Goal: Task Accomplishment & Management: Use online tool/utility

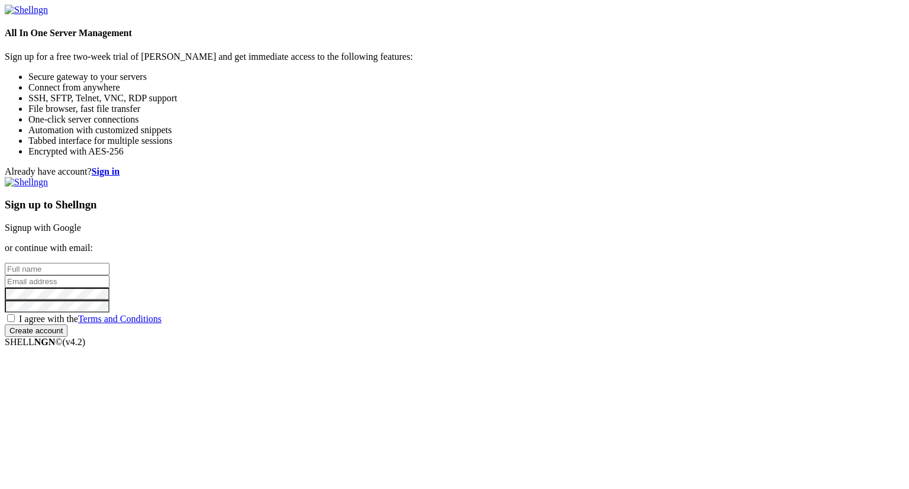
click at [81, 222] on link "Signup with Google" at bounding box center [43, 227] width 76 height 10
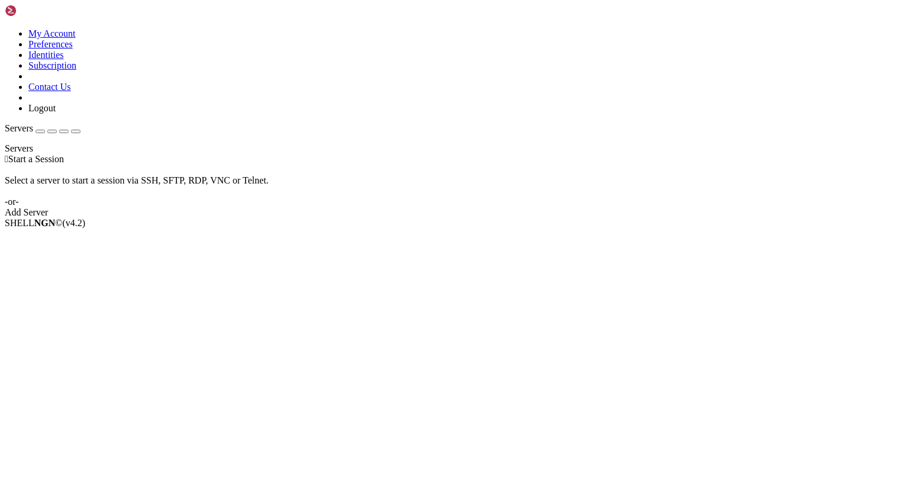
click at [530, 212] on div "Add Server" at bounding box center [454, 212] width 899 height 11
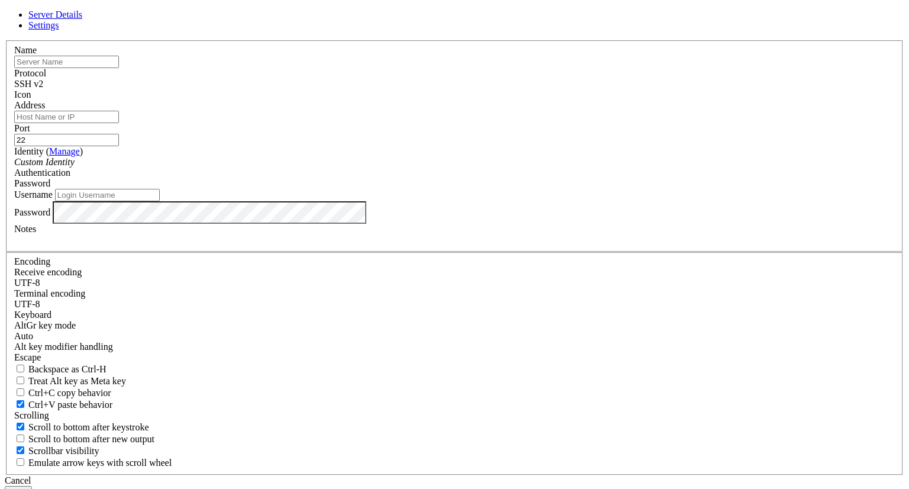
click at [119, 123] on input "Address" at bounding box center [66, 117] width 105 height 12
paste input "ssh-ed25519 AAAAC3NzaC1lZDI1NTE5AAAAIF6fURVkDwU8FIMco35O/MqpFeISFg2NtB6fhnRwWoY…"
type input "ssh-ed25519 AAAAC3NzaC1lZDI1NTE5AAAAIF6fURVkDwU8FIMco35O/MqpFeISFg2NtB6fhnRwWoY…"
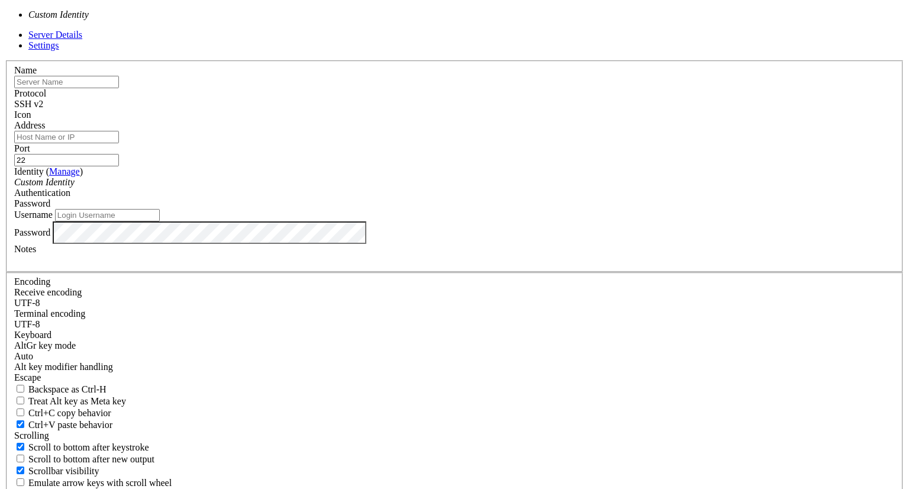
click at [75, 187] on icon "Custom Identity" at bounding box center [44, 182] width 60 height 10
click at [379, 188] on div "Custom Identity" at bounding box center [454, 182] width 880 height 11
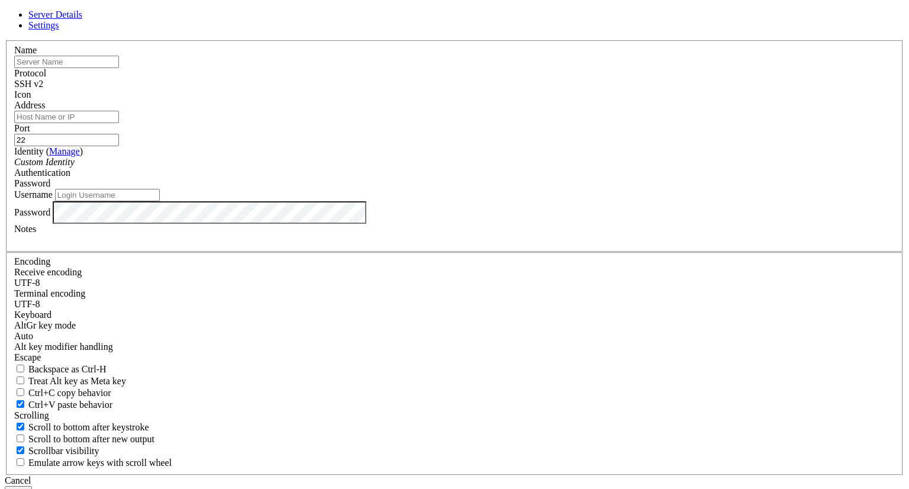
click at [80, 156] on link "Manage" at bounding box center [64, 151] width 31 height 10
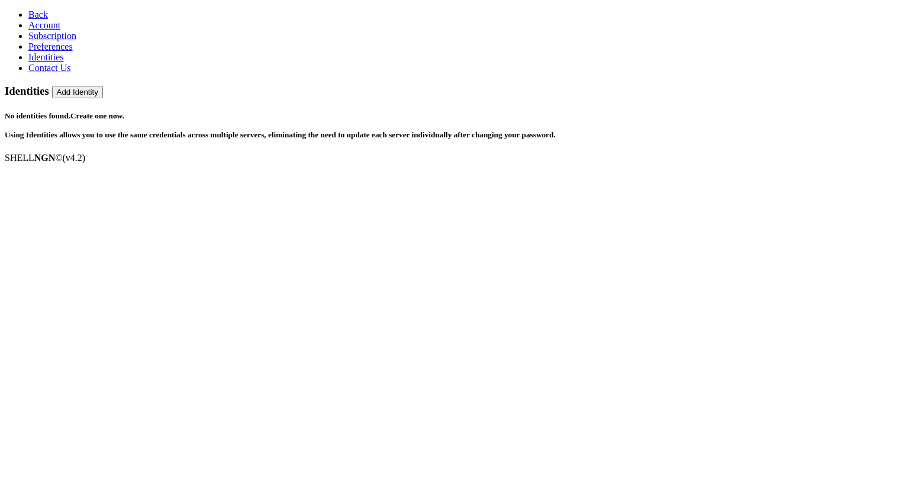
click at [124, 111] on link "Create one now." at bounding box center [97, 115] width 54 height 9
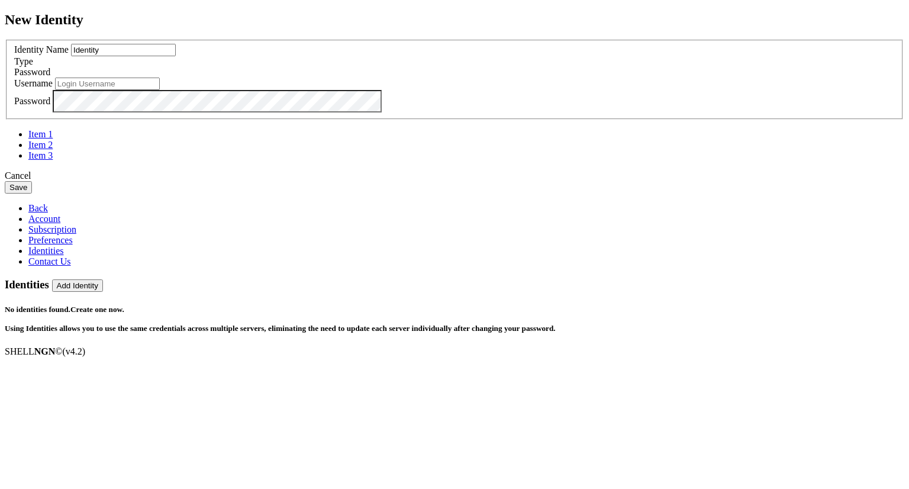
click at [176, 56] on input "Identity" at bounding box center [123, 50] width 105 height 12
click at [50, 77] on span "Password" at bounding box center [32, 72] width 36 height 10
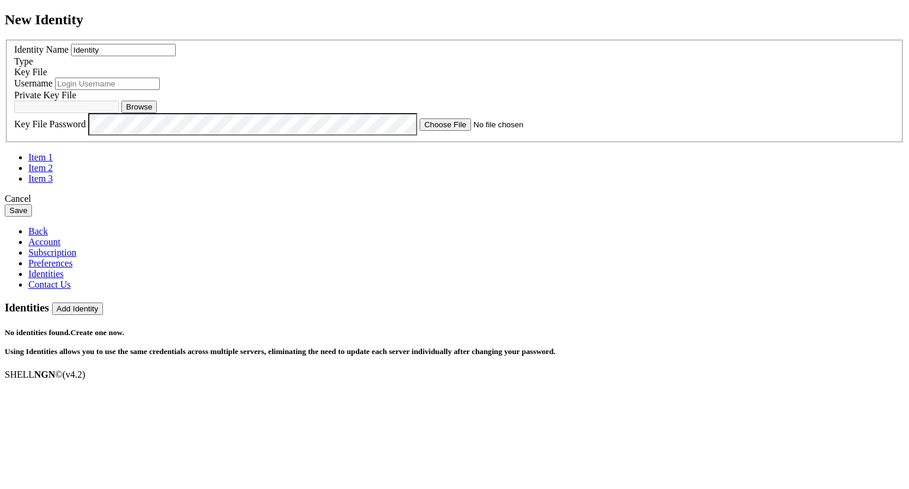
click at [157, 113] on button "Browse" at bounding box center [139, 107] width 36 height 12
type input "id_ed25519"
click at [160, 90] on input "text" at bounding box center [107, 84] width 105 height 12
paste input "srv-d3188g0dl3ps73e62kr0"
type input "srv-d3188g0dl3ps73e62kr0"
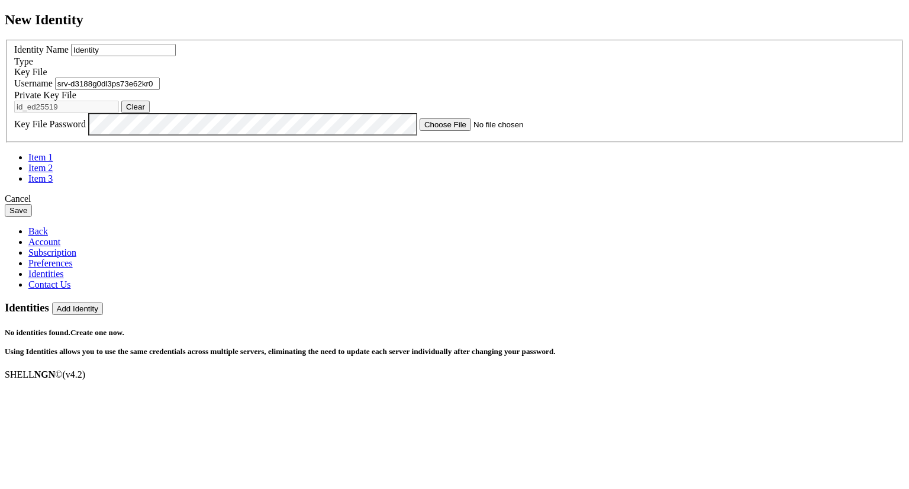
click at [32, 217] on button "Save" at bounding box center [18, 210] width 27 height 12
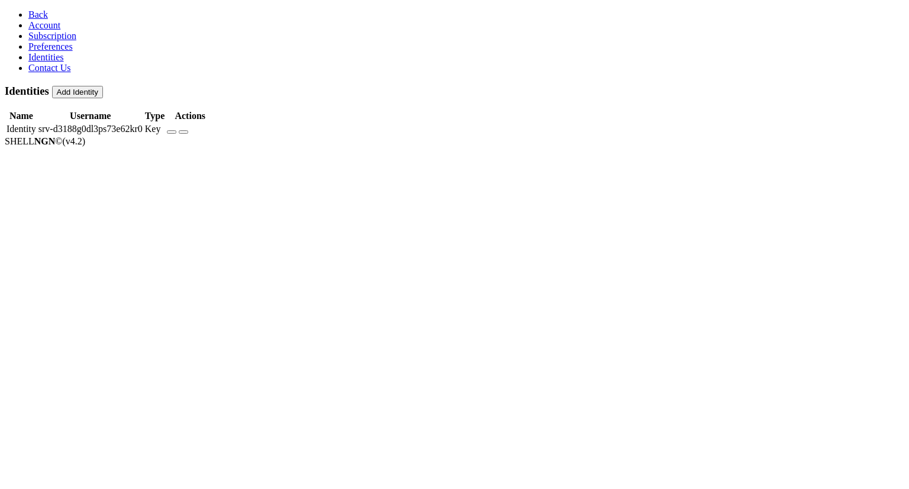
click at [51, 30] on span "Account" at bounding box center [44, 25] width 32 height 10
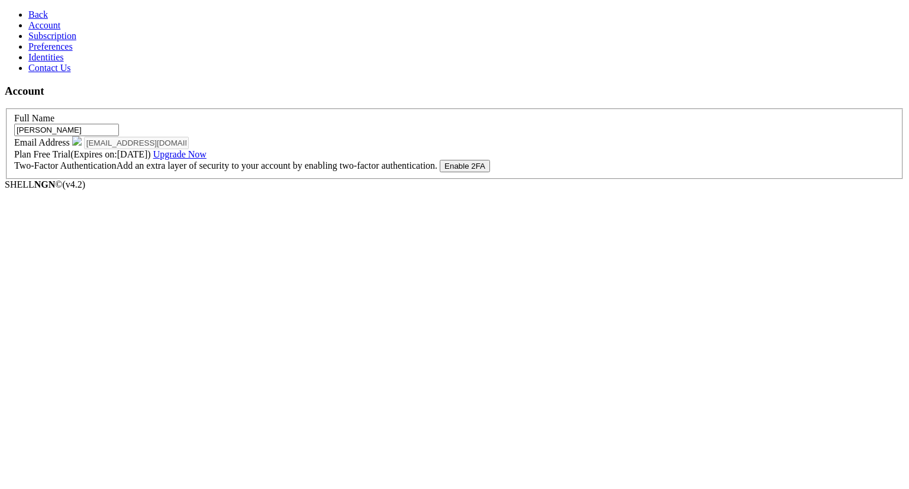
click at [38, 11] on link "Back" at bounding box center [38, 14] width 20 height 10
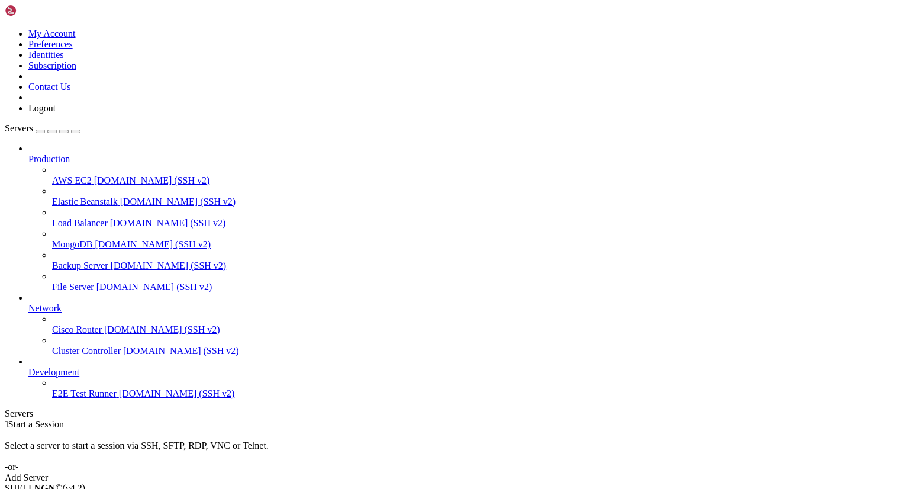
click at [540, 472] on div "Add Server" at bounding box center [454, 477] width 899 height 11
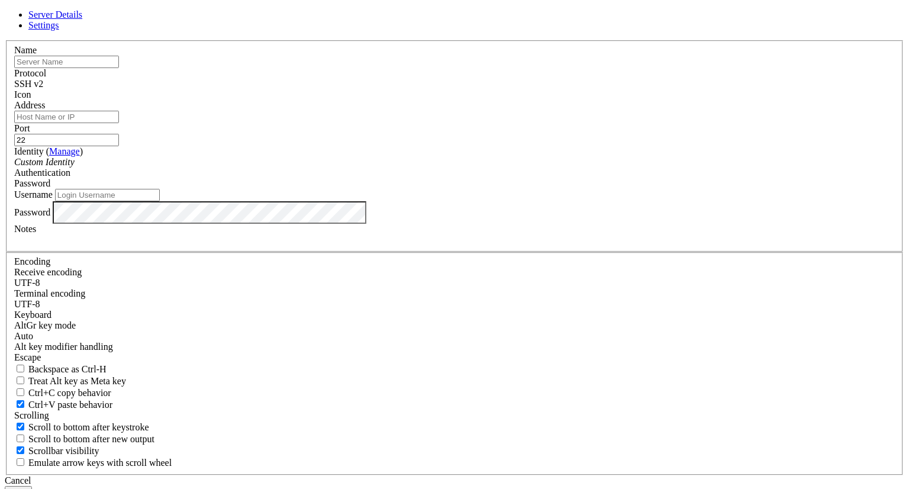
click at [119, 68] on input "text" at bounding box center [66, 62] width 105 height 12
type input "render"
click at [119, 123] on input "Address" at bounding box center [66, 117] width 105 height 12
paste input "[DOMAIN_NAME]"
type input "[DOMAIN_NAME]"
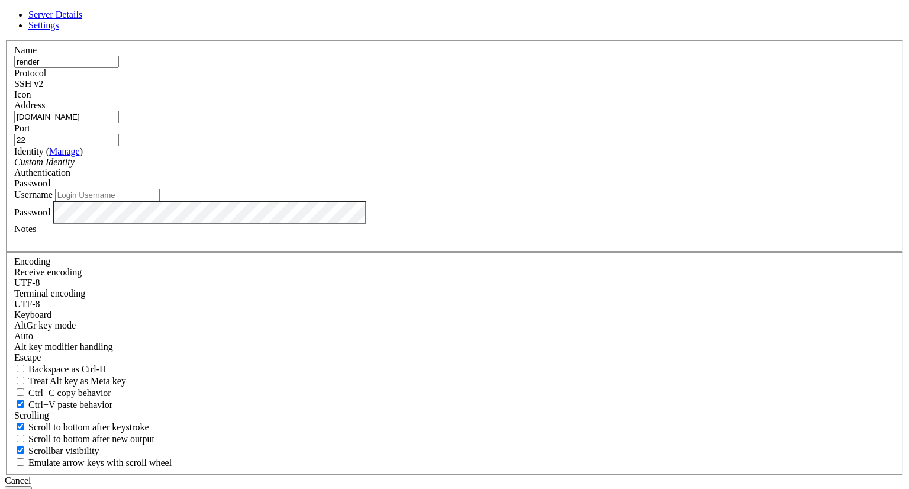
click at [376, 167] on div "Custom Identity" at bounding box center [454, 162] width 880 height 11
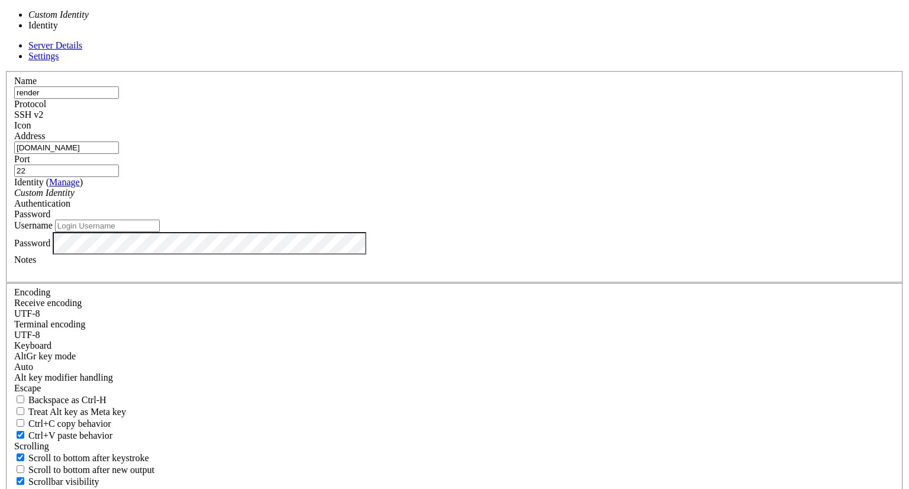
type input "srv-d3188g0dl3ps73e62kr0"
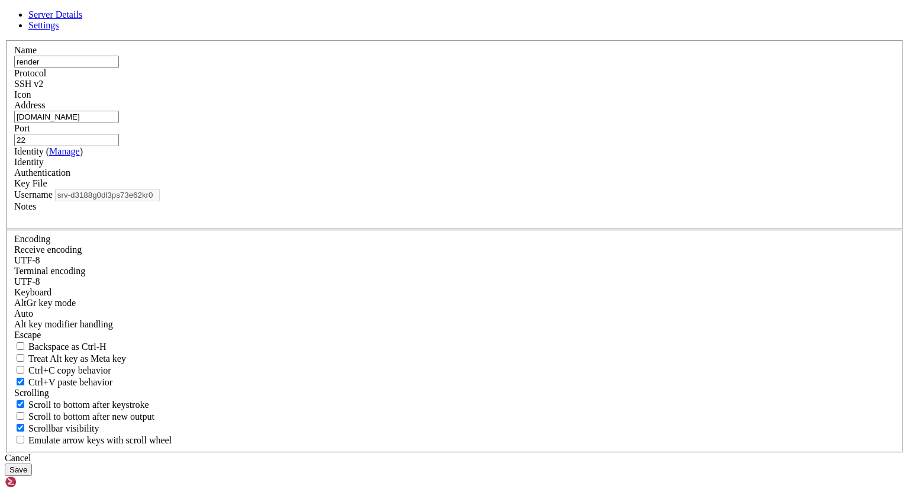
click at [32, 463] on button "Save" at bounding box center [18, 469] width 27 height 12
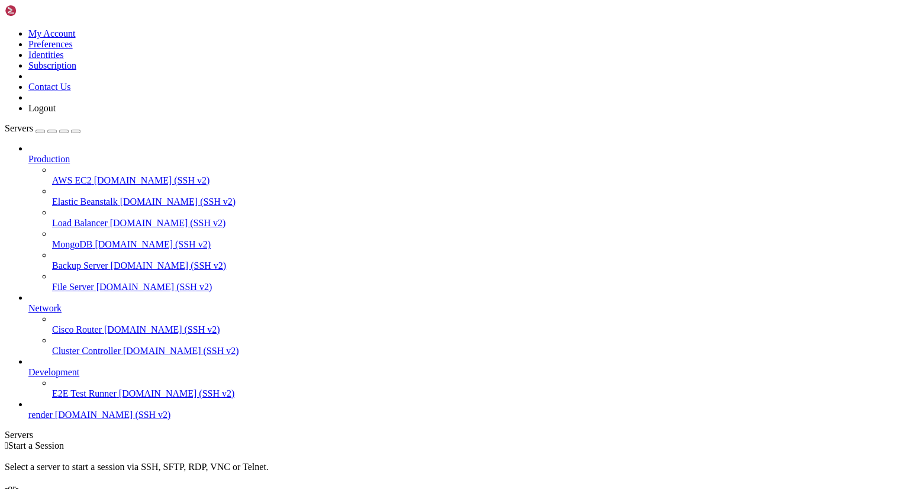
click at [53, 420] on span "render" at bounding box center [40, 414] width 24 height 10
drag, startPoint x: 65, startPoint y: 667, endPoint x: 185, endPoint y: 668, distance: 120.1
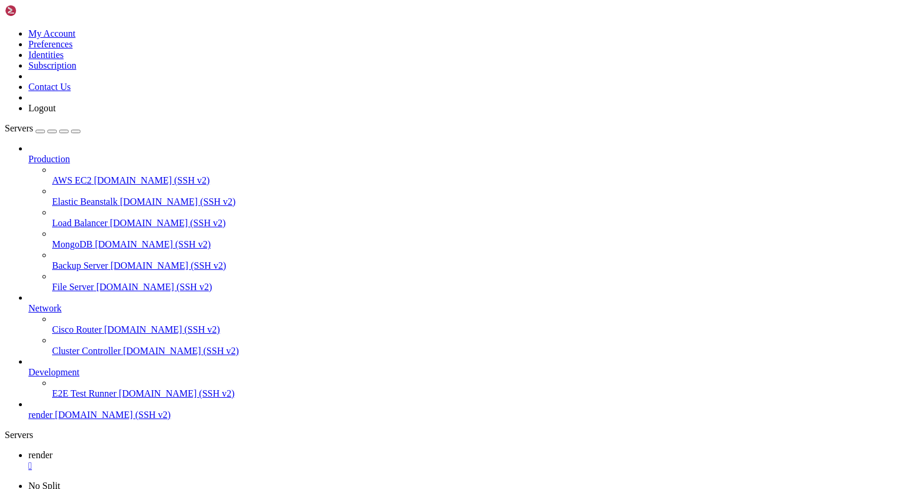
click at [53, 450] on span "render" at bounding box center [40, 455] width 24 height 10
